Goal: Task Accomplishment & Management: Manage account settings

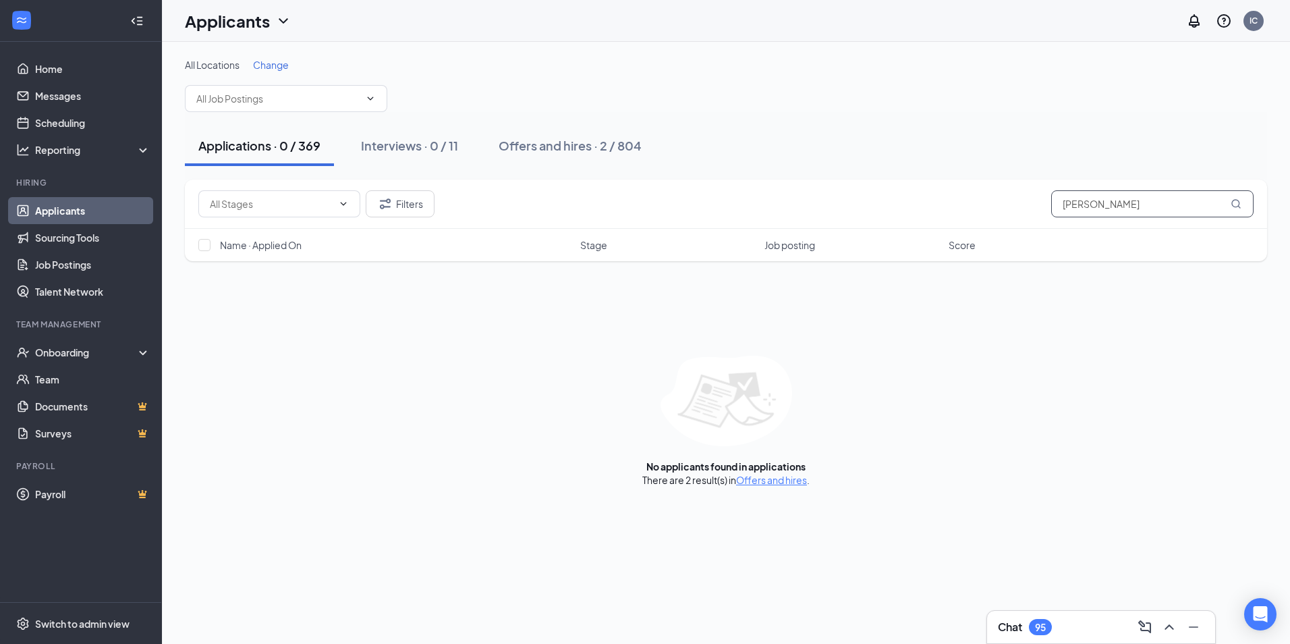
click at [1141, 207] on input "[PERSON_NAME]" at bounding box center [1152, 203] width 202 height 27
type input "d"
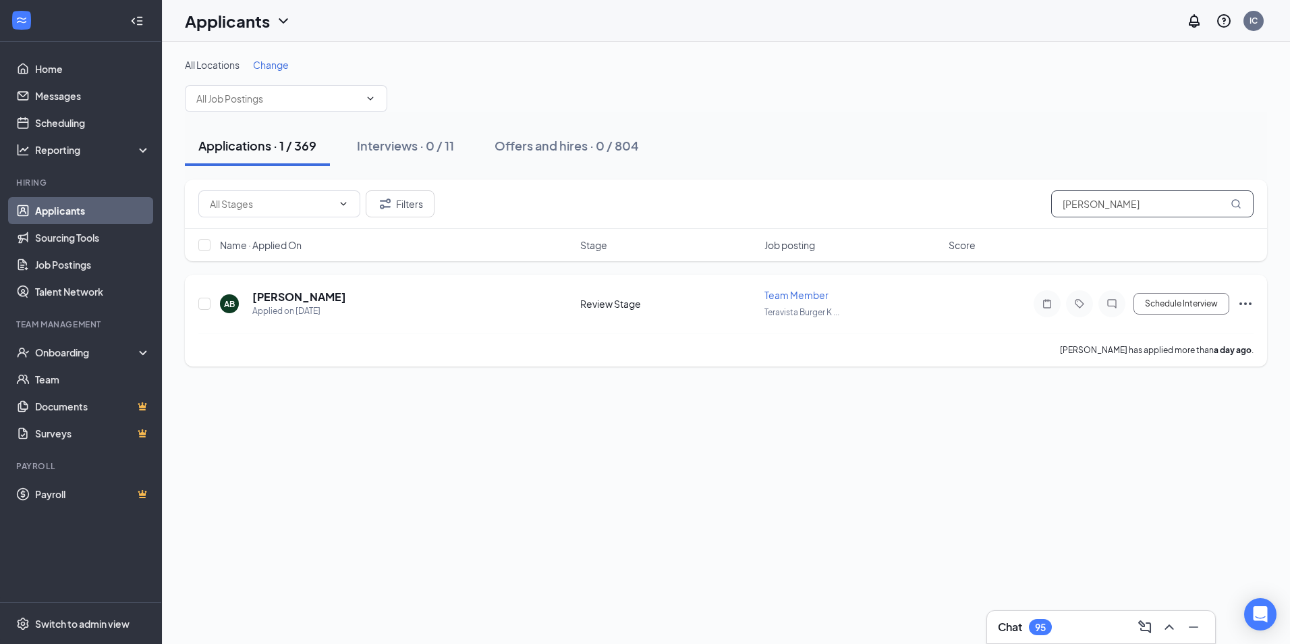
type input "[PERSON_NAME]"
click at [1248, 304] on icon "Ellipses" at bounding box center [1246, 304] width 16 height 16
click at [1169, 435] on p "Move to stage" at bounding box center [1175, 433] width 116 height 13
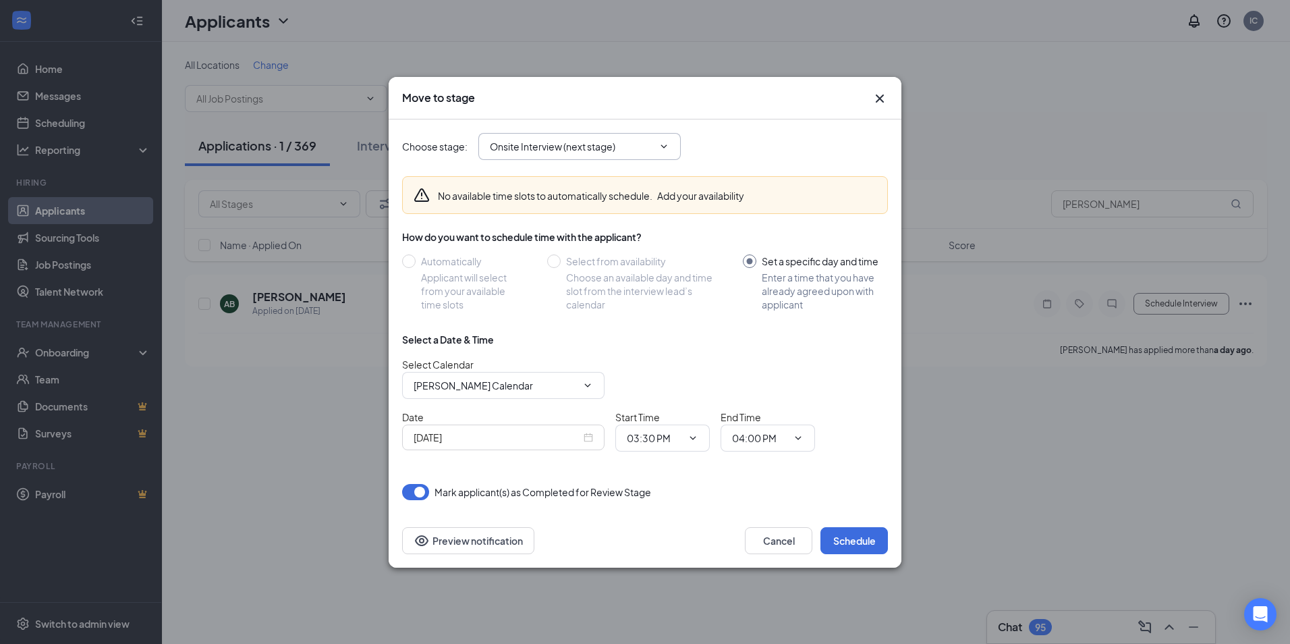
click at [664, 146] on icon "ChevronDown" at bounding box center [664, 145] width 6 height 3
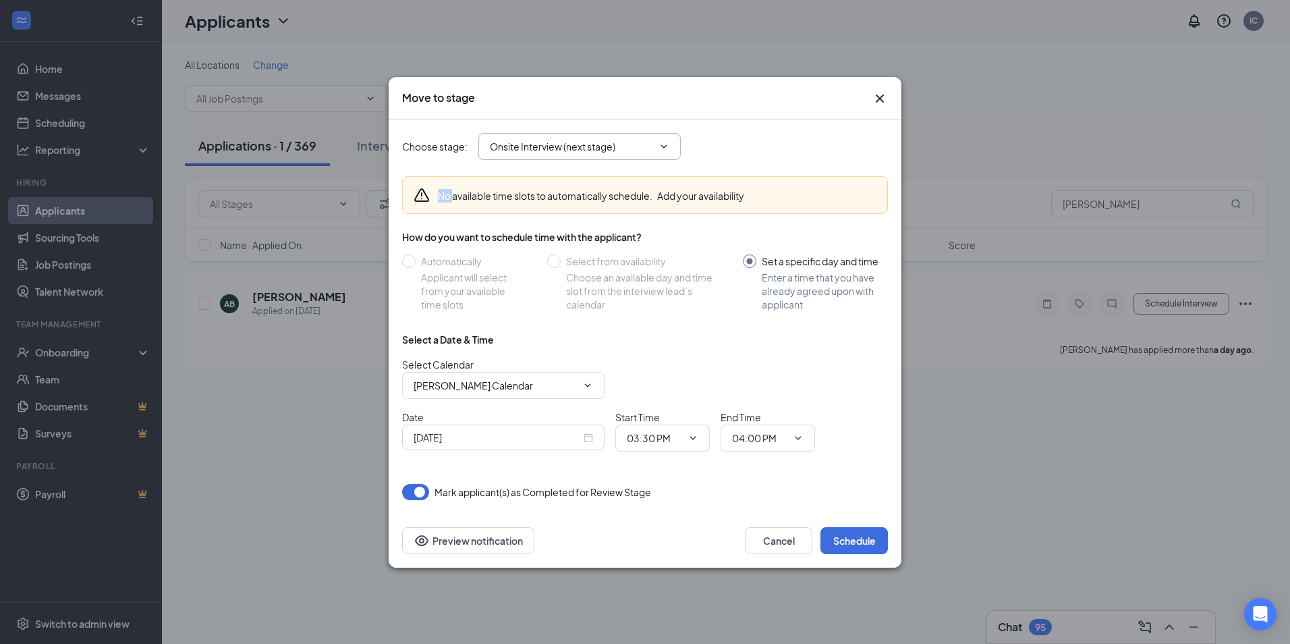
click at [664, 146] on icon "ChevronDown" at bounding box center [664, 145] width 6 height 3
click at [593, 146] on input "Onsite Interview (next stage)" at bounding box center [571, 146] width 163 height 15
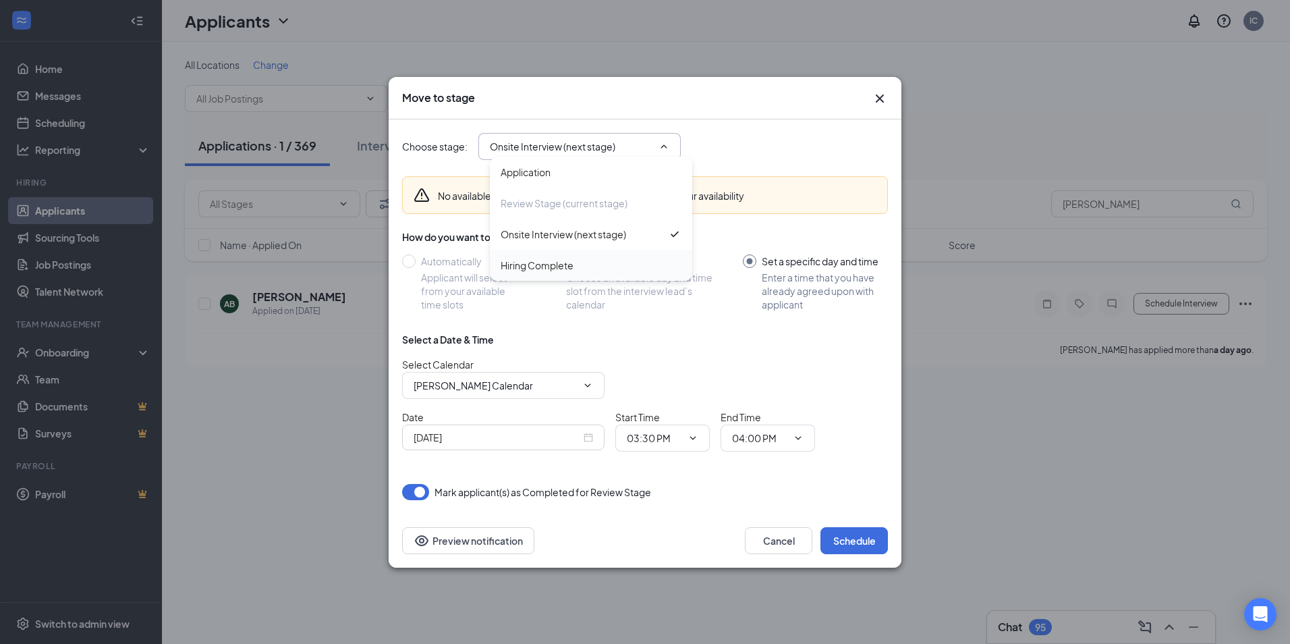
click at [565, 264] on div "Hiring Complete" at bounding box center [537, 265] width 73 height 15
type input "Hiring Complete"
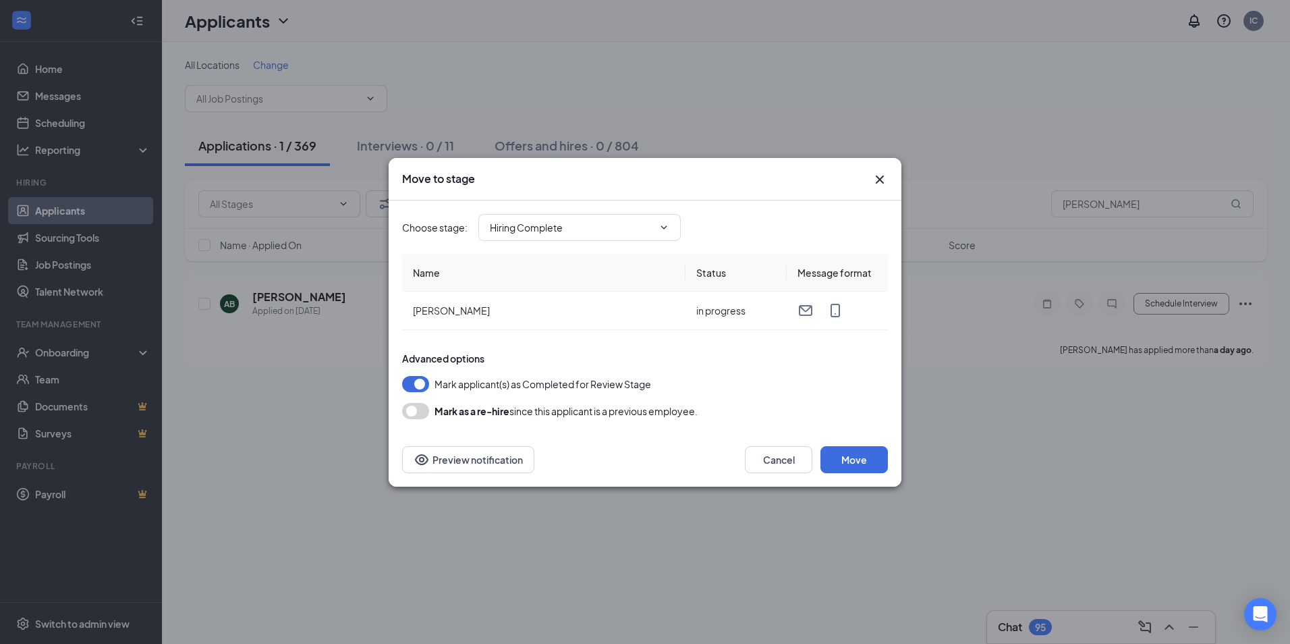
click at [413, 412] on button "button" at bounding box center [415, 411] width 27 height 16
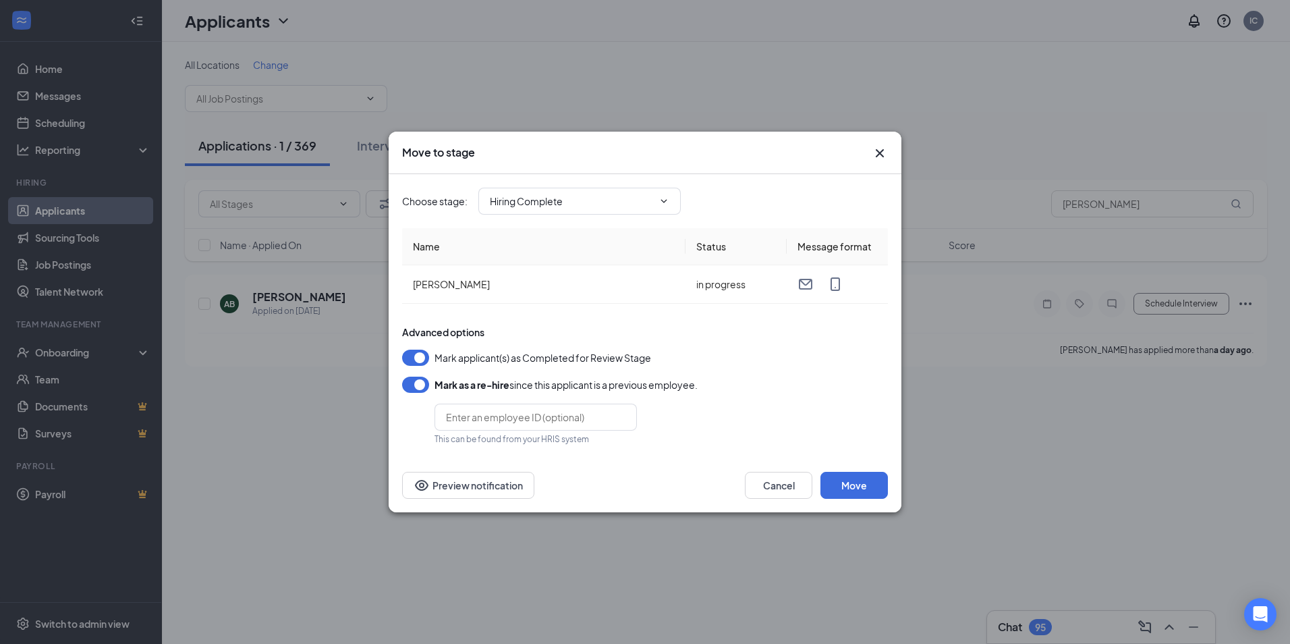
click at [416, 358] on button "button" at bounding box center [415, 358] width 27 height 16
click at [569, 422] on input "text" at bounding box center [536, 417] width 202 height 27
click at [419, 359] on button "button" at bounding box center [415, 358] width 27 height 16
click at [419, 382] on button "button" at bounding box center [415, 385] width 27 height 16
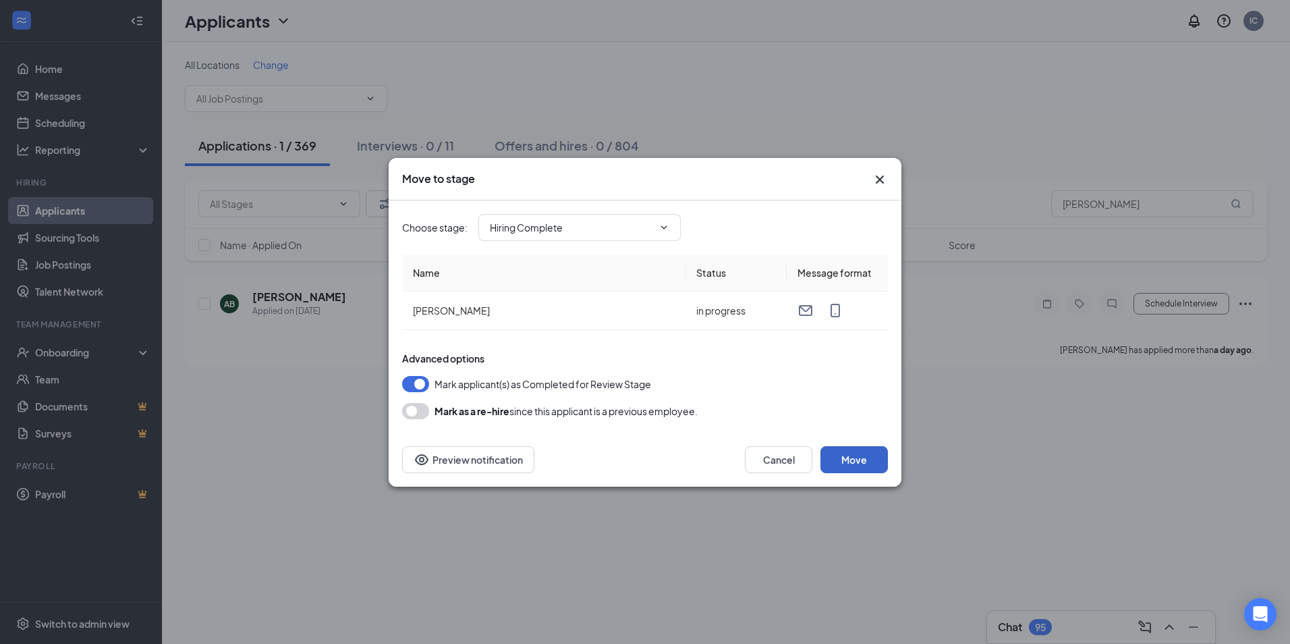
click at [861, 462] on button "Move" at bounding box center [854, 459] width 67 height 27
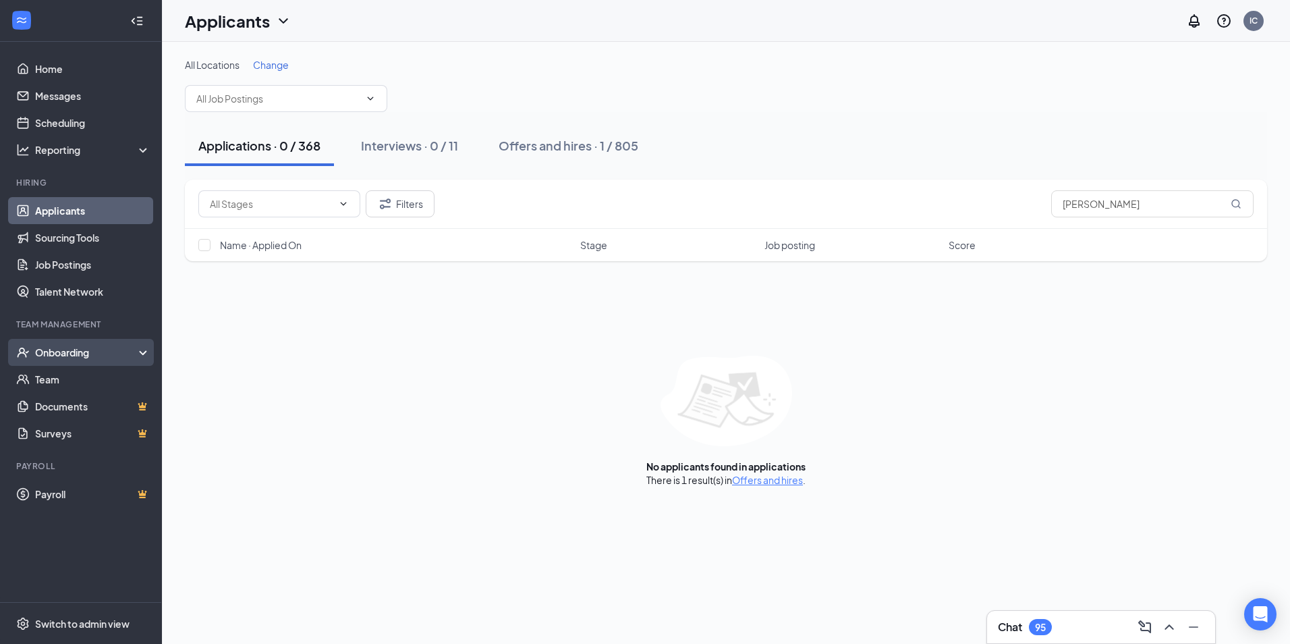
click at [70, 352] on div "Onboarding" at bounding box center [87, 352] width 104 height 13
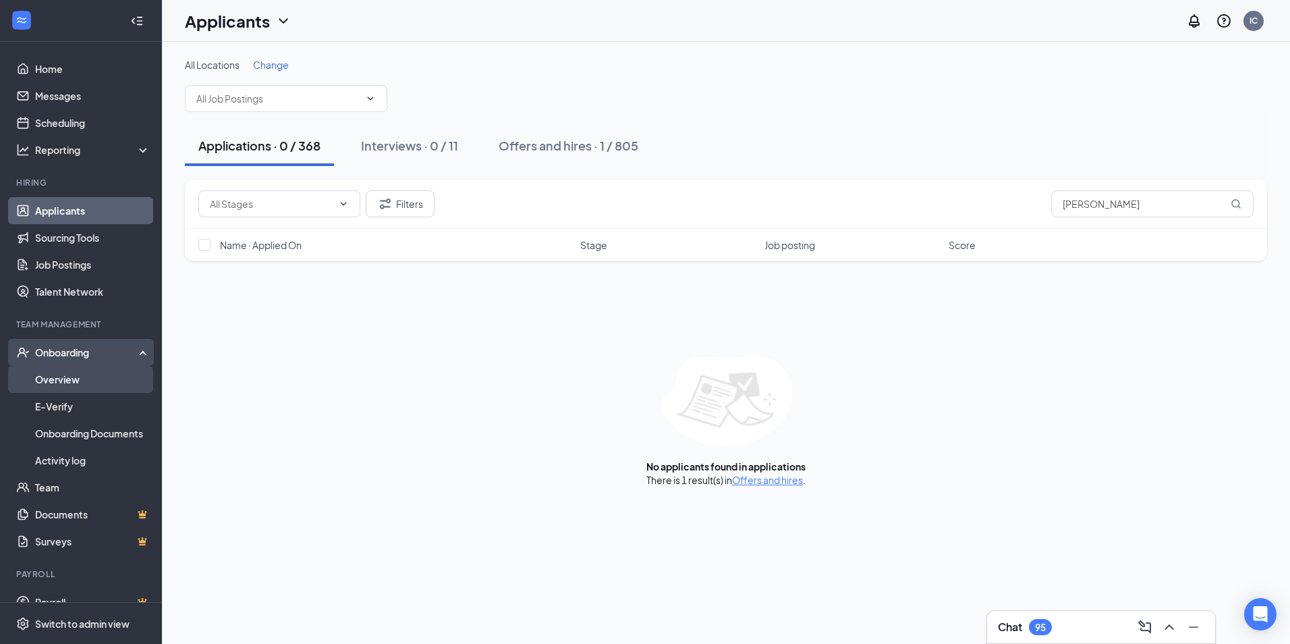
click at [72, 381] on link "Overview" at bounding box center [92, 379] width 115 height 27
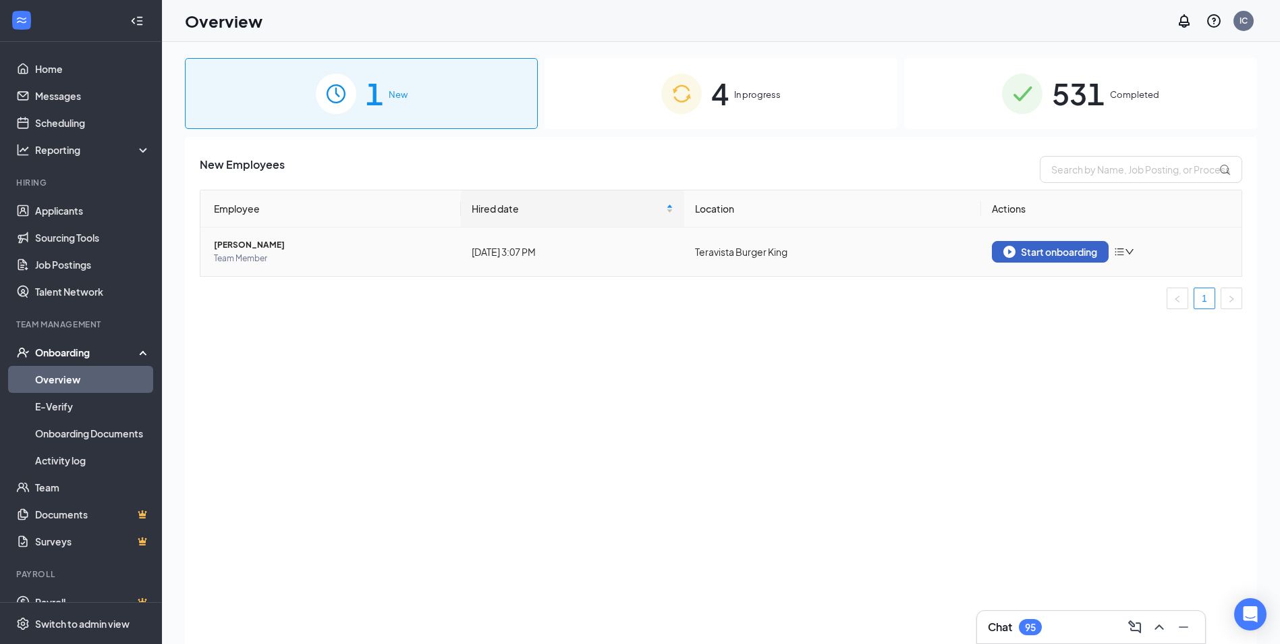
click at [1076, 250] on div "Start onboarding" at bounding box center [1051, 252] width 94 height 12
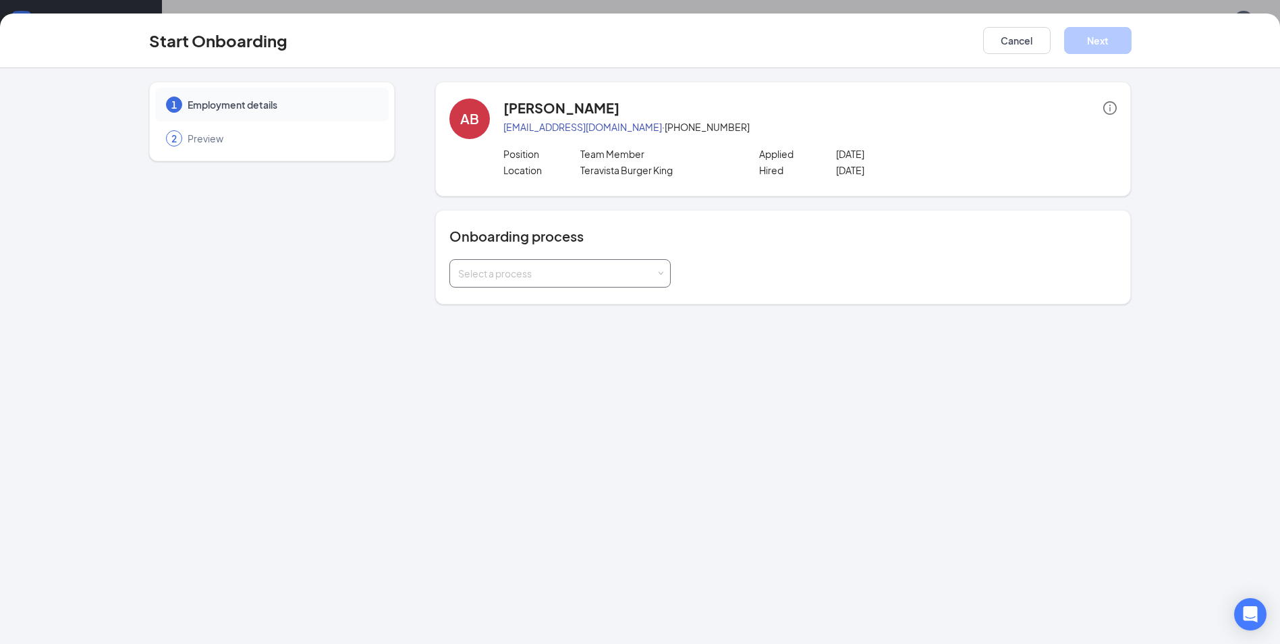
click at [657, 271] on div "Select a process" at bounding box center [560, 273] width 204 height 27
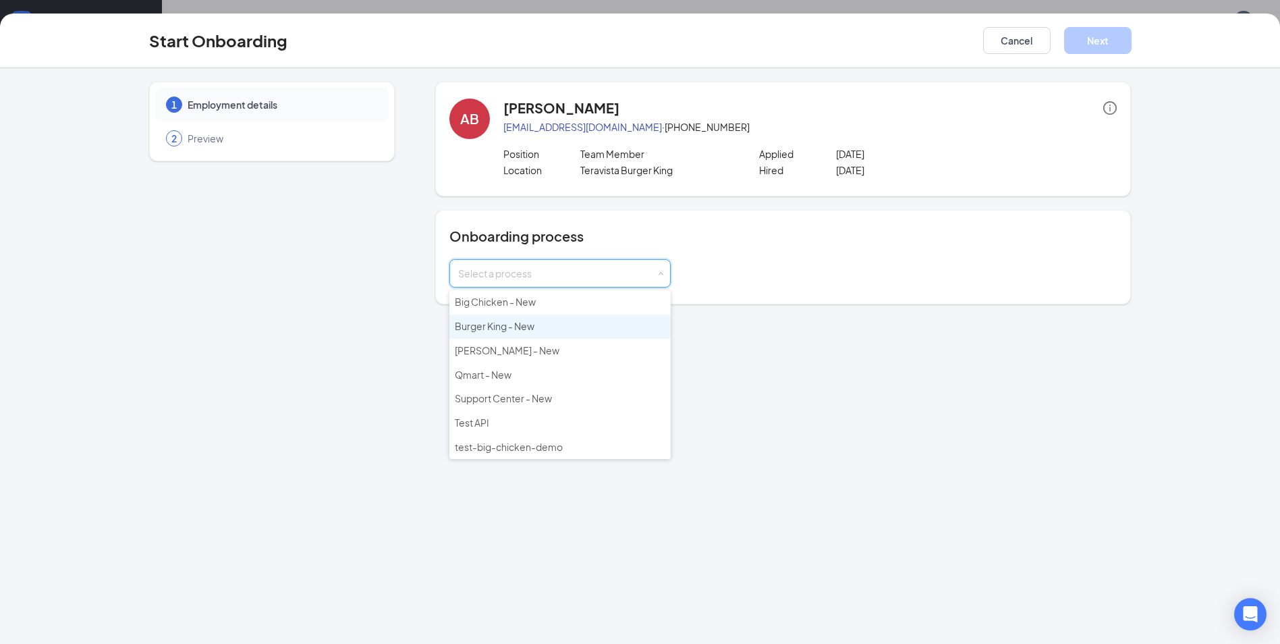
click at [503, 330] on span "Burger King - New" at bounding box center [495, 326] width 80 height 12
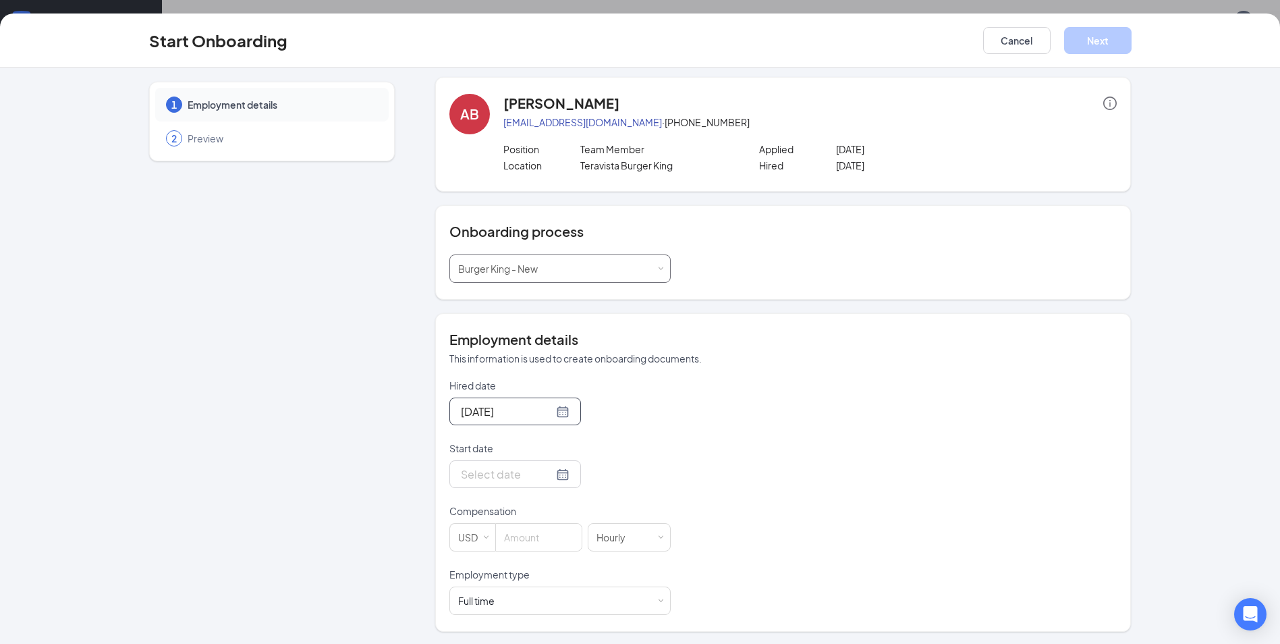
scroll to position [6, 0]
click at [547, 476] on div at bounding box center [515, 472] width 109 height 17
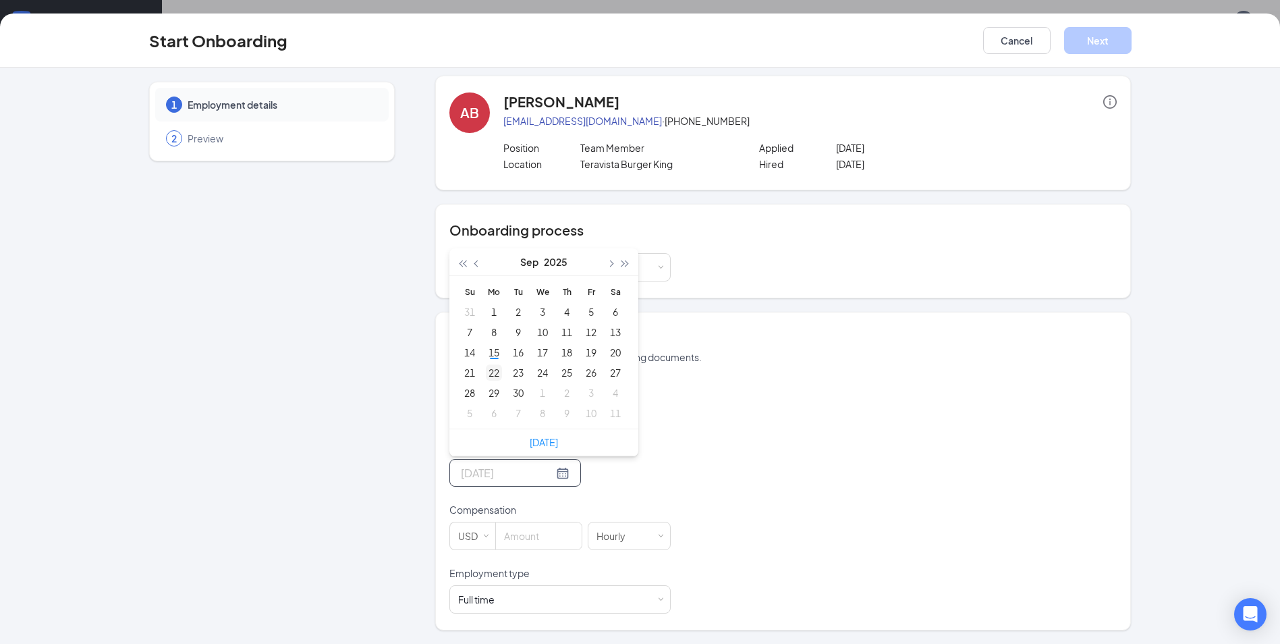
type input "[DATE]"
click at [562, 356] on div "18" at bounding box center [567, 352] width 16 height 16
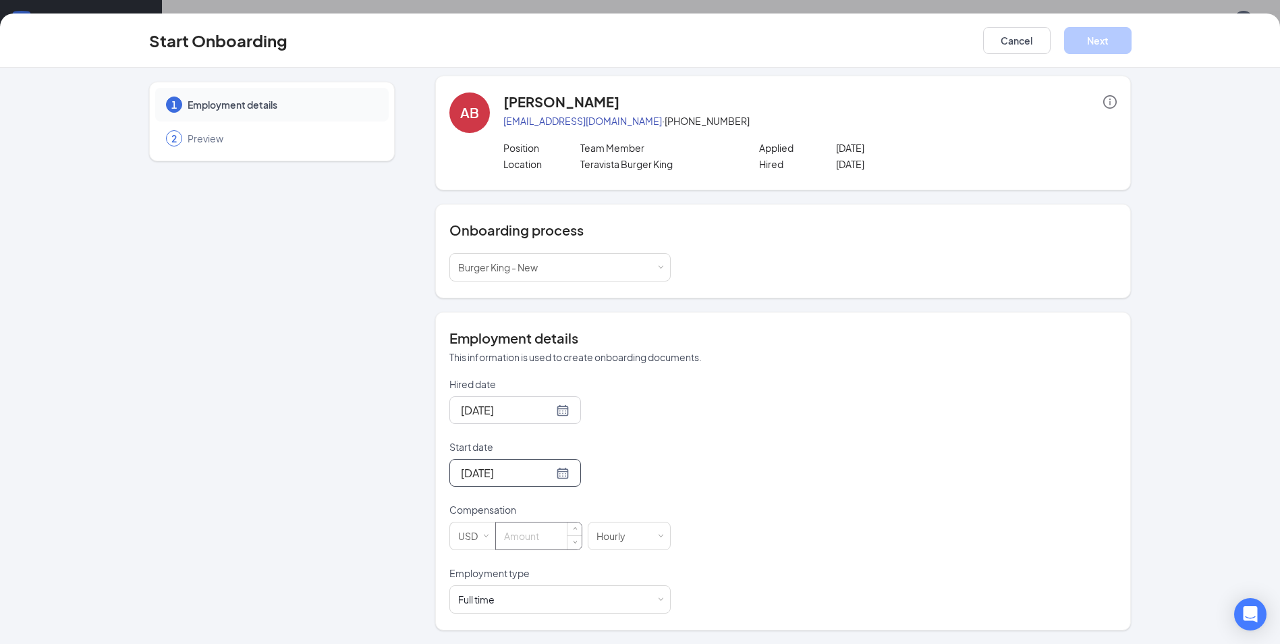
click at [545, 540] on input at bounding box center [539, 535] width 86 height 27
type input "13"
click at [1102, 40] on button "Next" at bounding box center [1097, 40] width 67 height 27
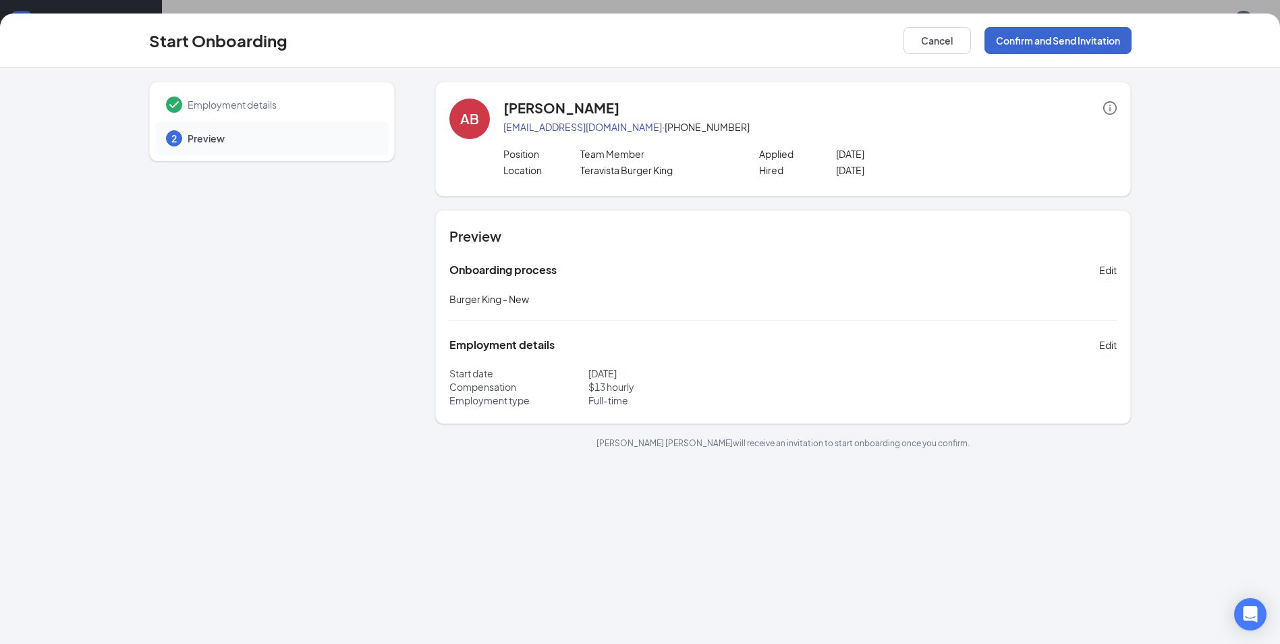
scroll to position [0, 0]
click at [1049, 41] on button "Confirm and Send Invitation" at bounding box center [1058, 40] width 147 height 27
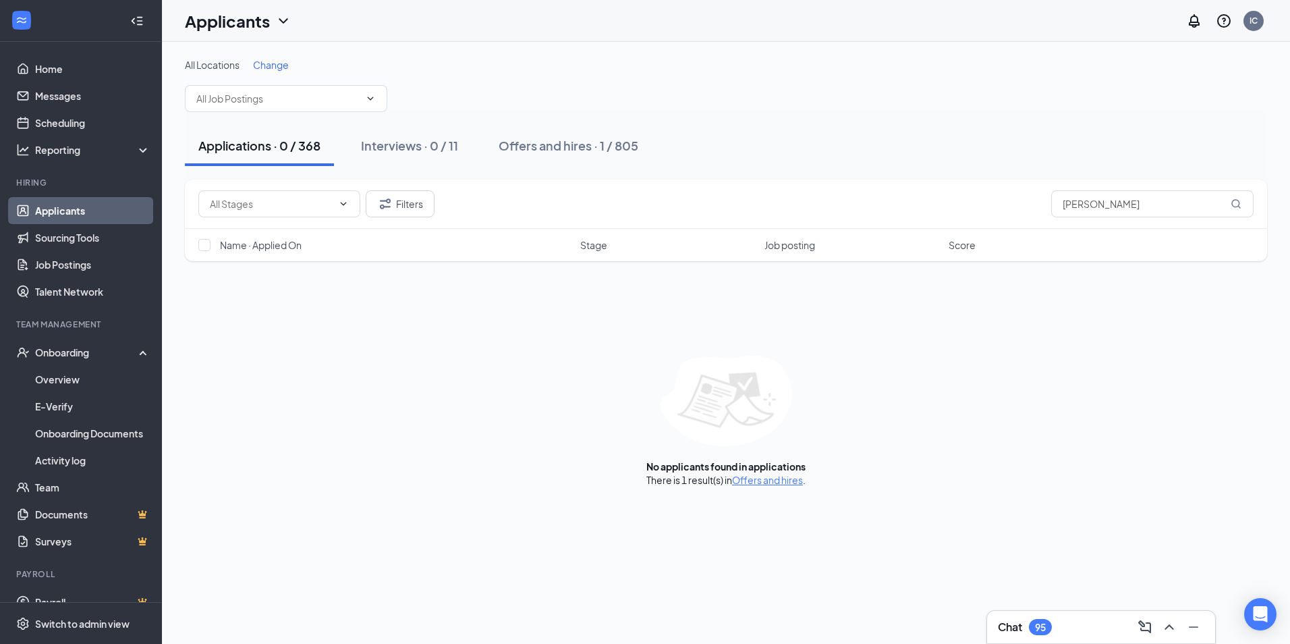
click at [263, 149] on div "Applications · 0 / 368" at bounding box center [259, 145] width 122 height 17
click at [1132, 204] on input "[PERSON_NAME]" at bounding box center [1152, 203] width 202 height 27
type input "a"
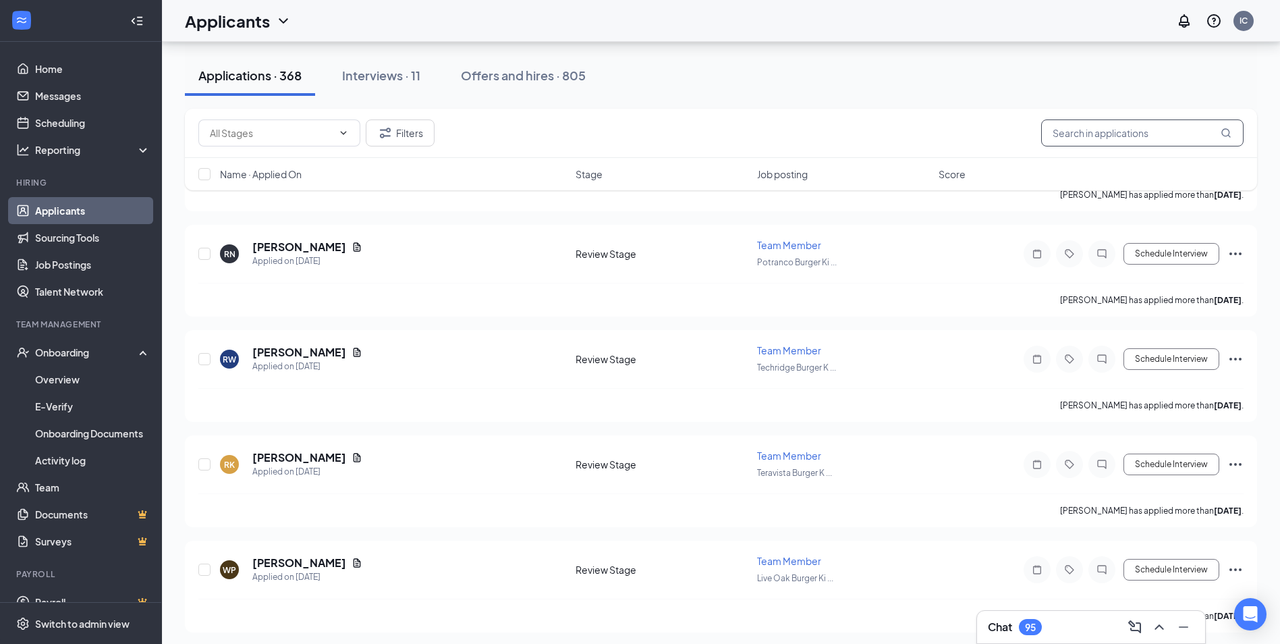
scroll to position [2767, 0]
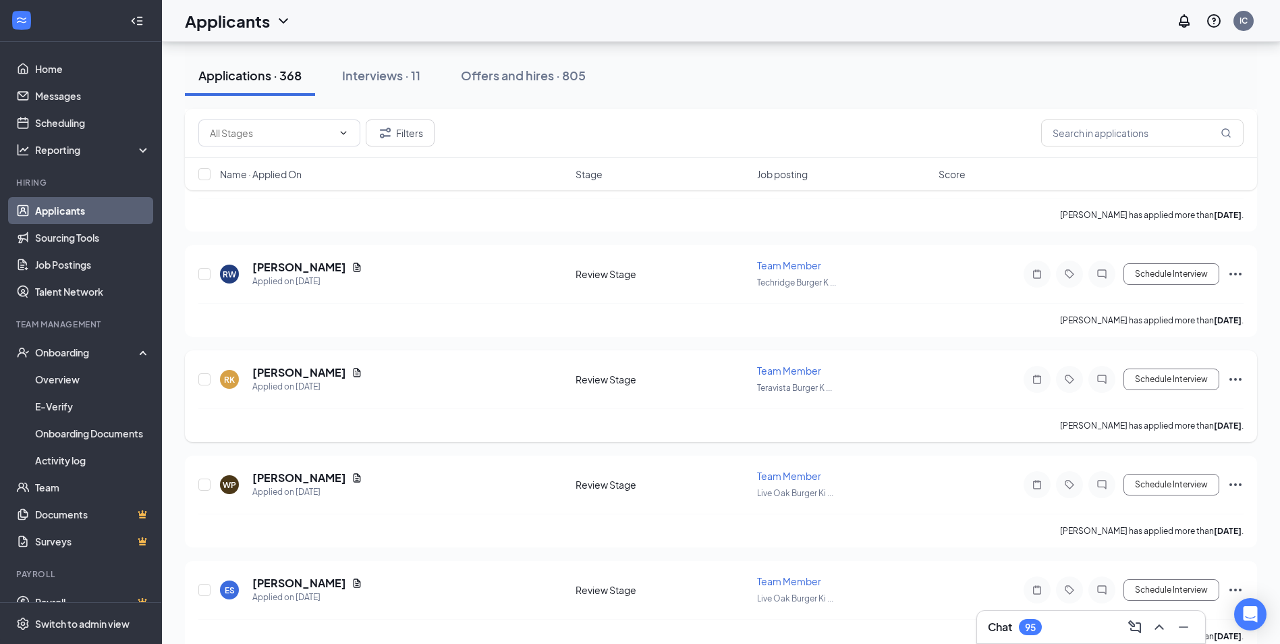
click at [1236, 377] on icon "Ellipses" at bounding box center [1236, 379] width 16 height 16
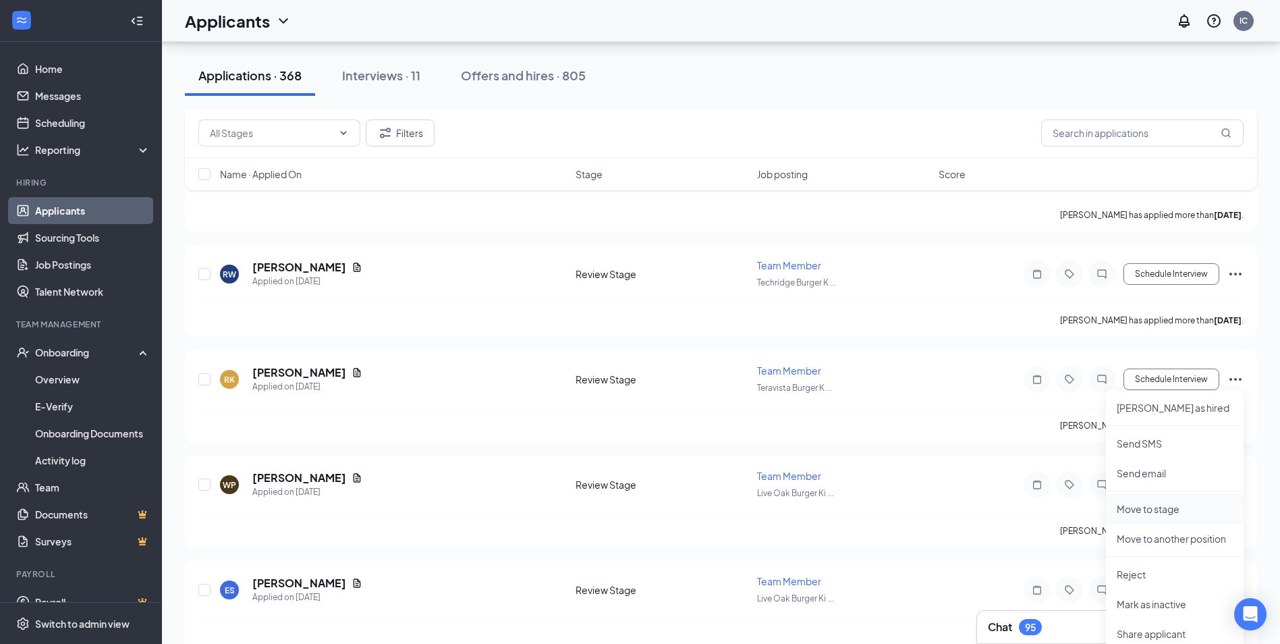
click at [1153, 512] on p "Move to stage" at bounding box center [1175, 508] width 116 height 13
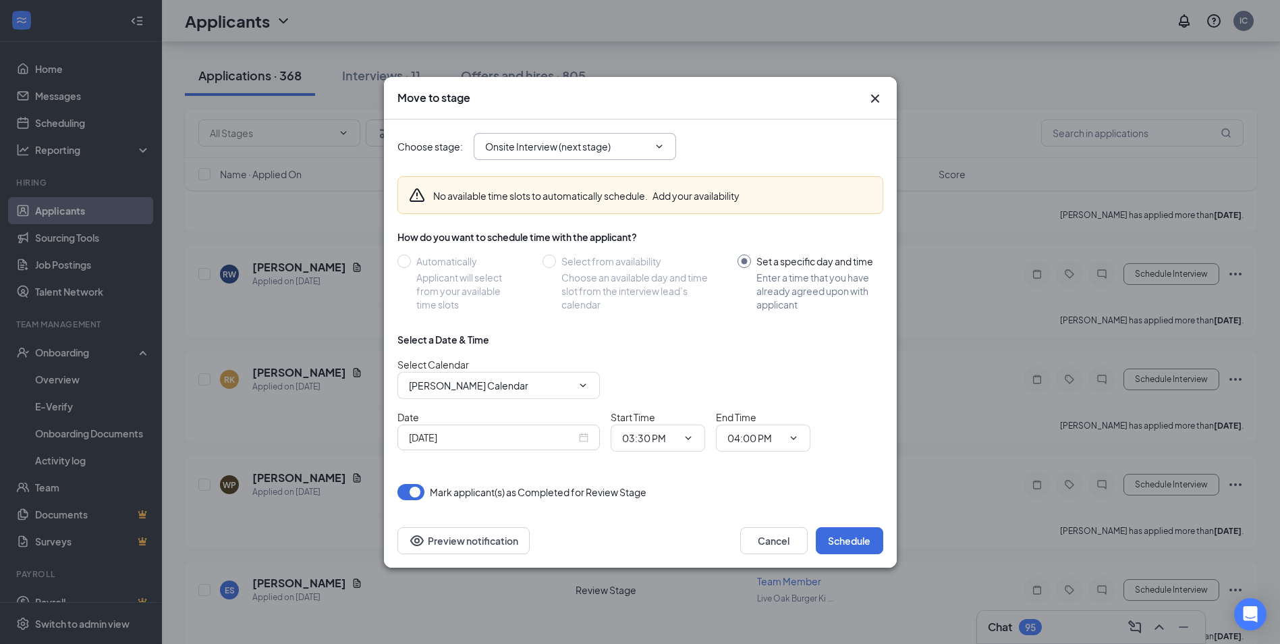
click at [660, 145] on icon "ChevronDown" at bounding box center [659, 146] width 11 height 11
click at [611, 148] on input "Onsite Interview (next stage)" at bounding box center [566, 146] width 163 height 15
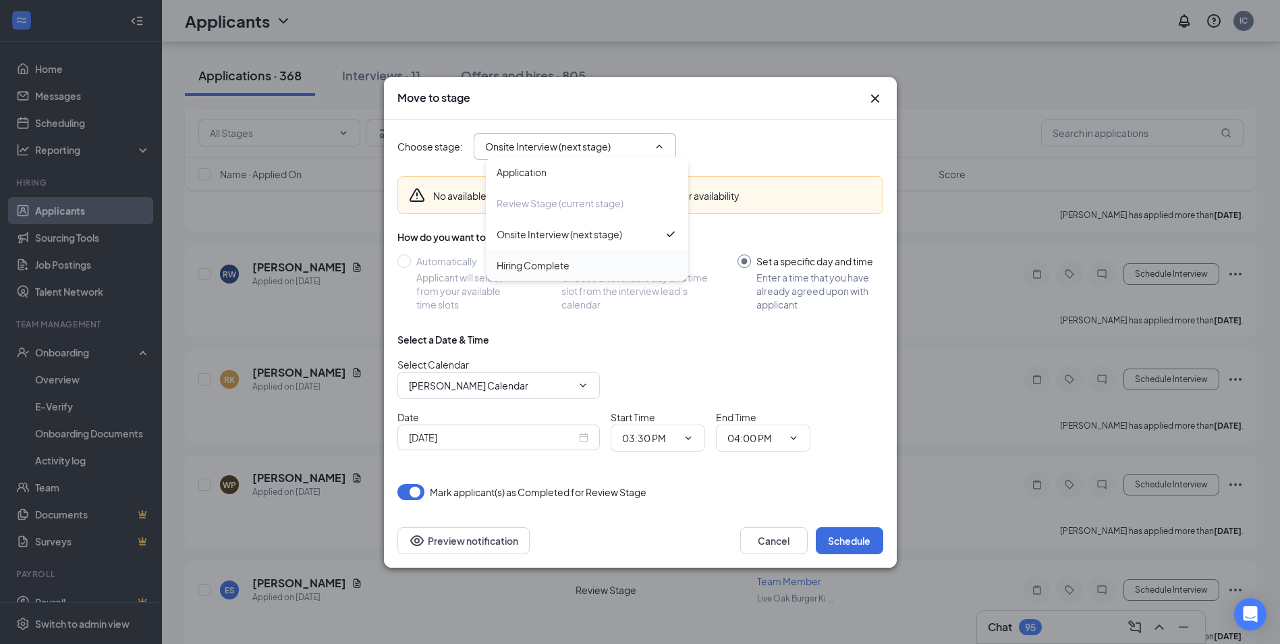
click at [543, 263] on div "Hiring Complete" at bounding box center [533, 265] width 73 height 15
type input "Hiring Complete"
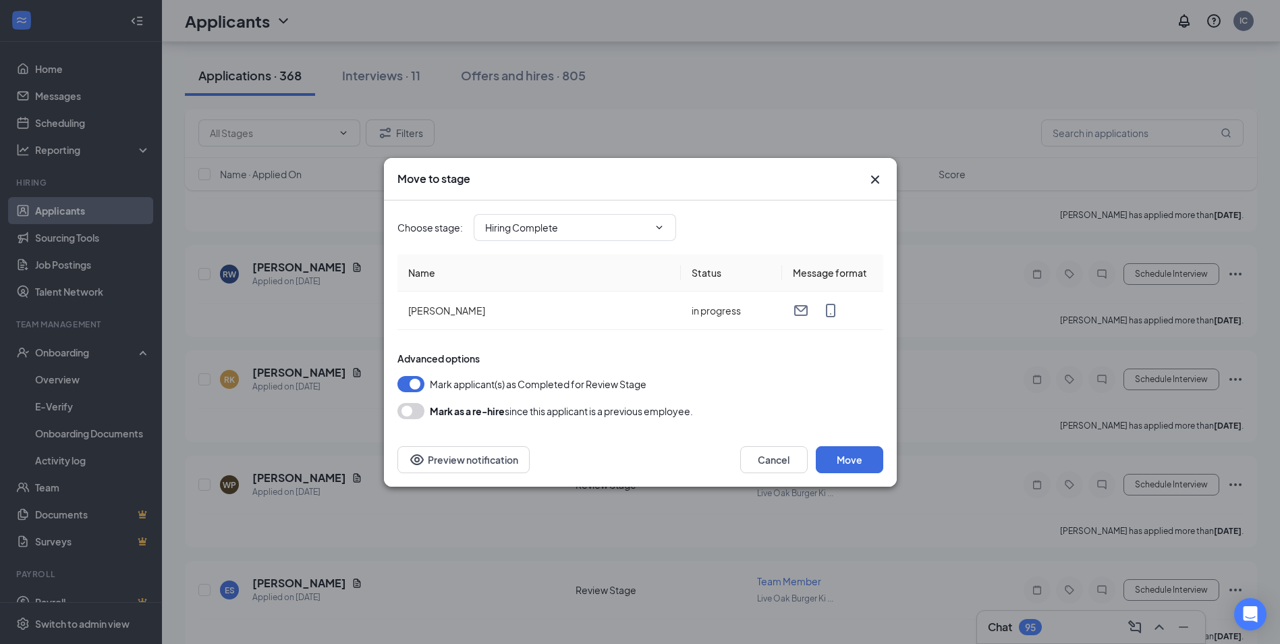
click at [418, 384] on button "button" at bounding box center [410, 384] width 27 height 16
click at [412, 413] on button "button" at bounding box center [410, 411] width 27 height 16
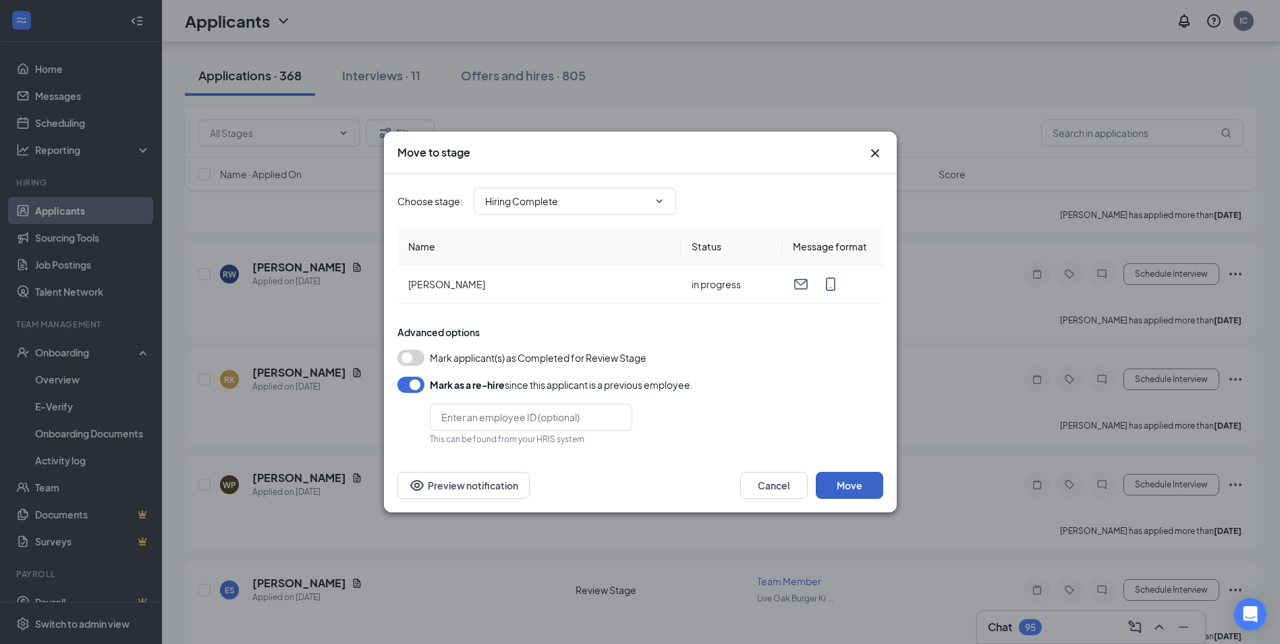
click at [865, 483] on button "Move" at bounding box center [849, 485] width 67 height 27
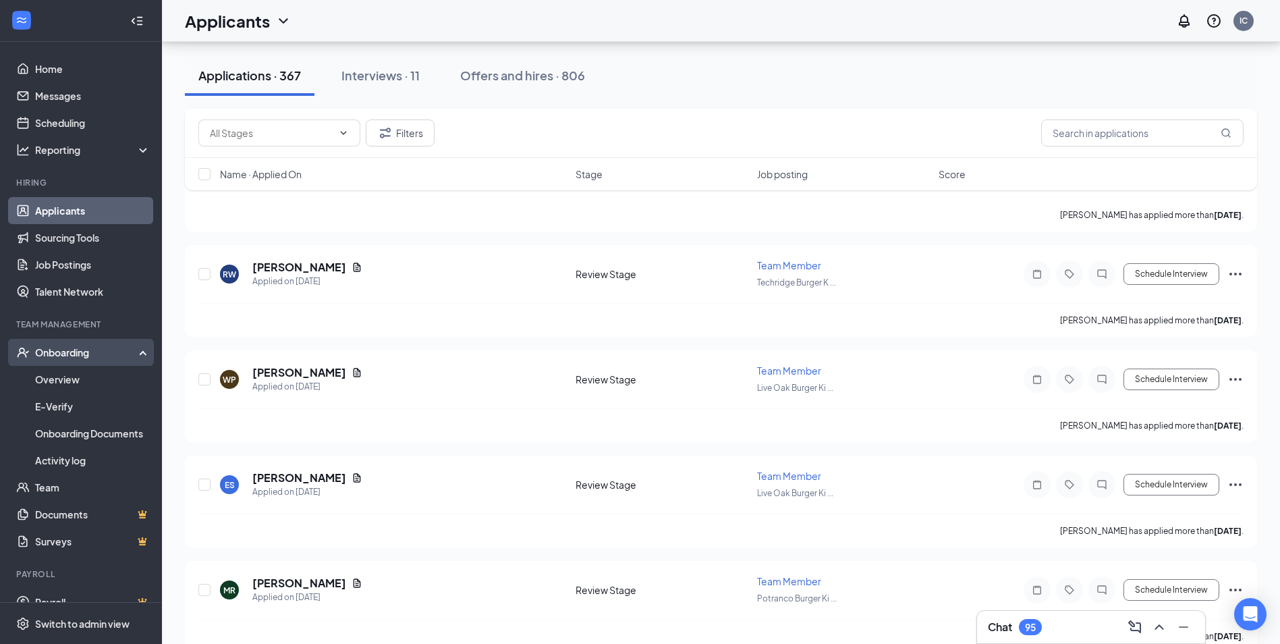
click at [93, 355] on div "Onboarding" at bounding box center [87, 352] width 104 height 13
click at [82, 381] on link "Overview" at bounding box center [92, 379] width 115 height 27
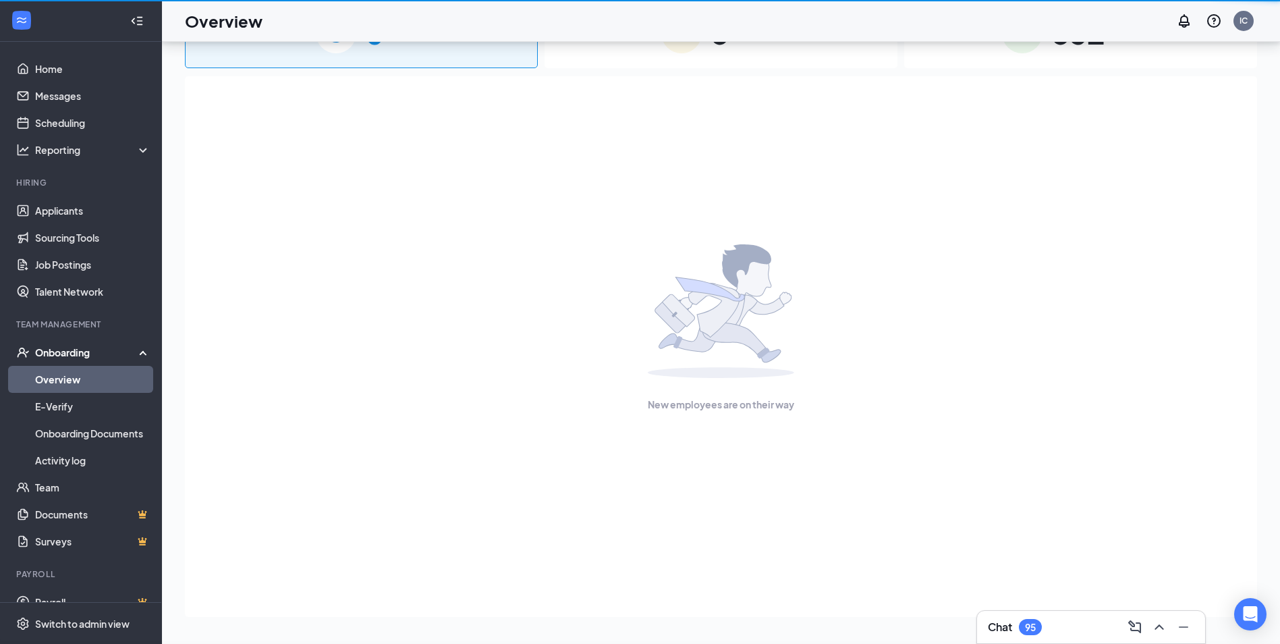
scroll to position [61, 0]
